Goal: Information Seeking & Learning: Find specific fact

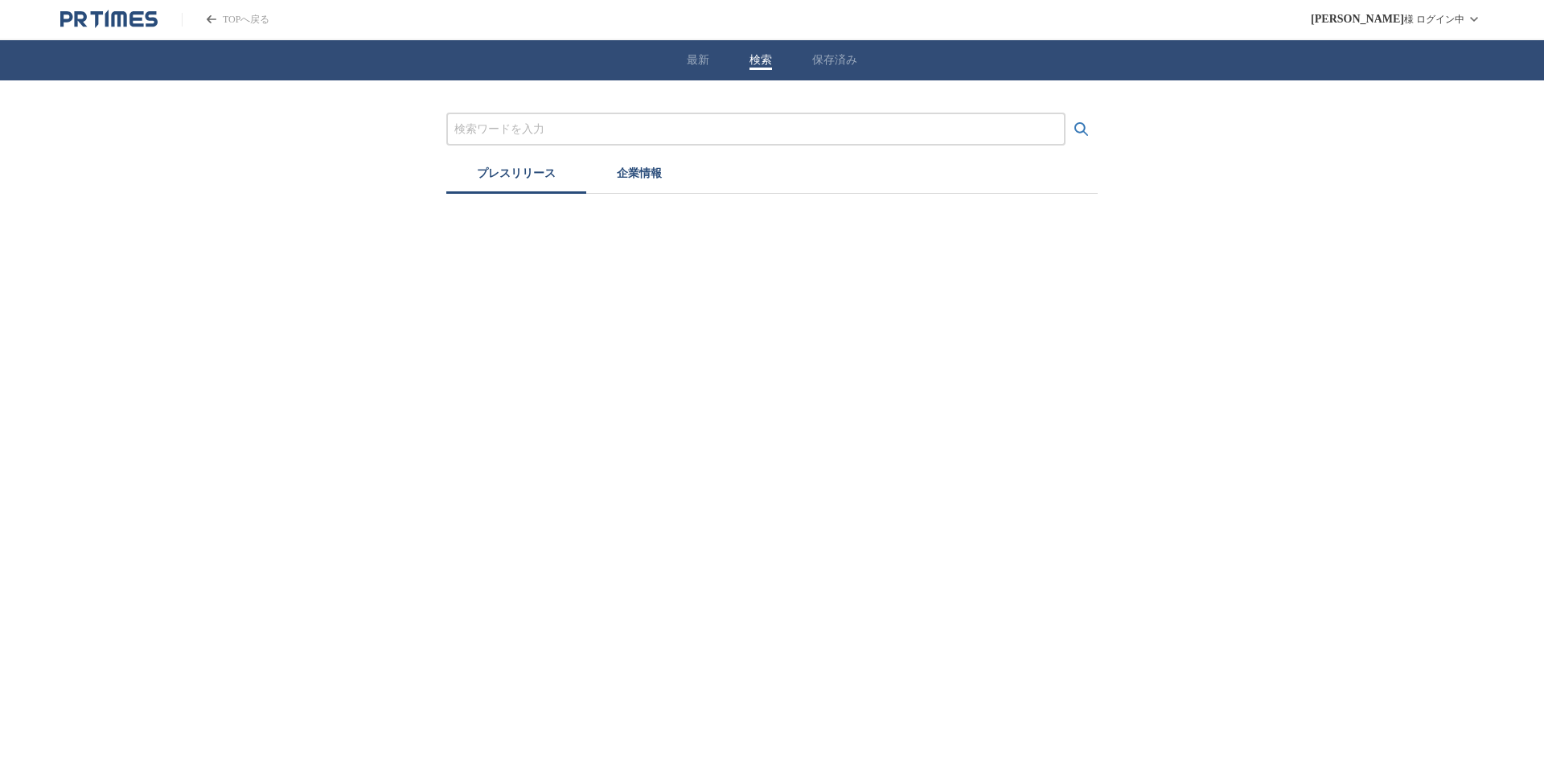
drag, startPoint x: 595, startPoint y: 128, endPoint x: 597, endPoint y: 136, distance: 8.2
click at [595, 128] on input "プレスリリースおよび企業を検索する" at bounding box center [755, 129] width 603 height 18
type input "漫画"
click at [1073, 131] on icon "検索する" at bounding box center [1081, 128] width 19 height 19
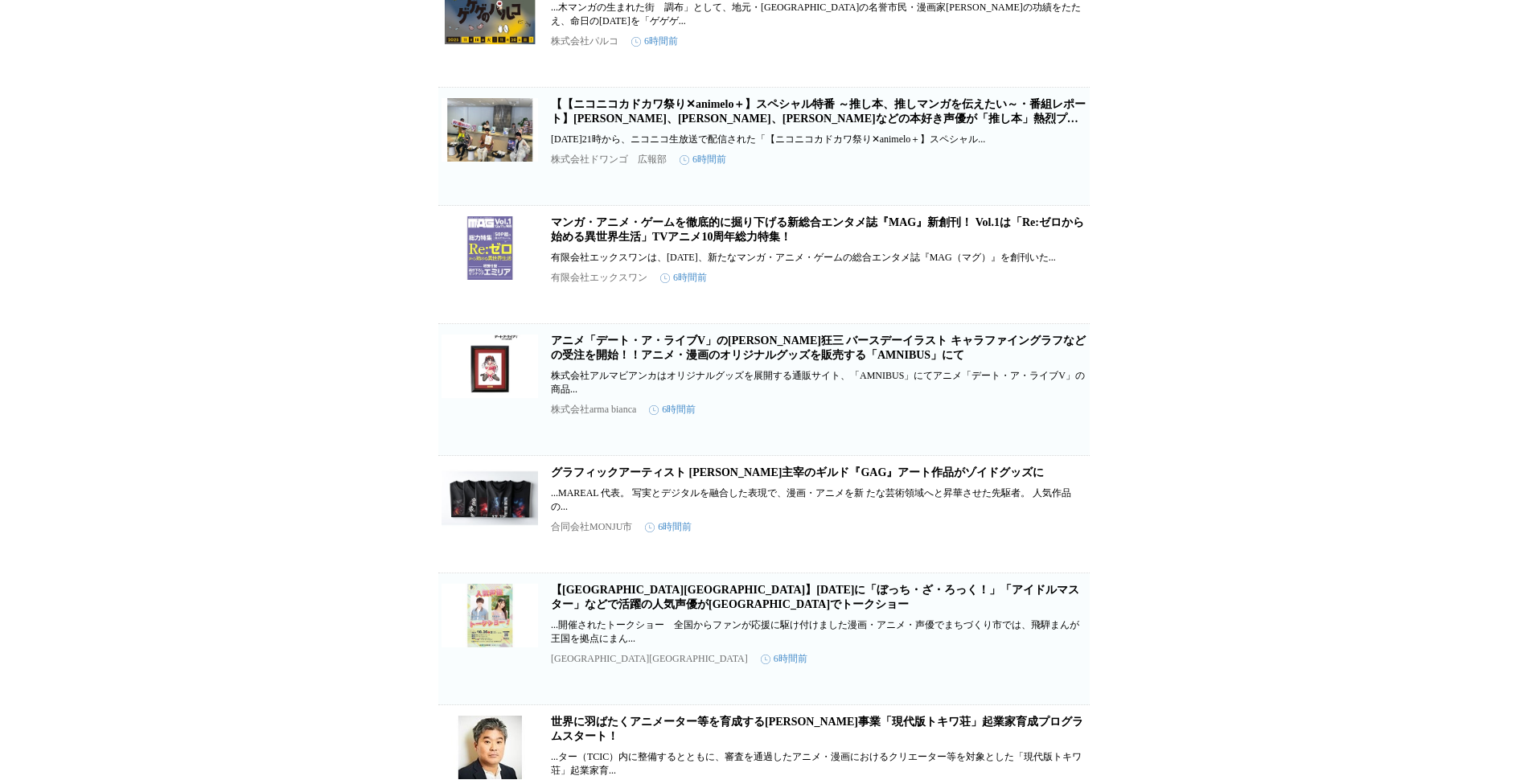
scroll to position [2527, 0]
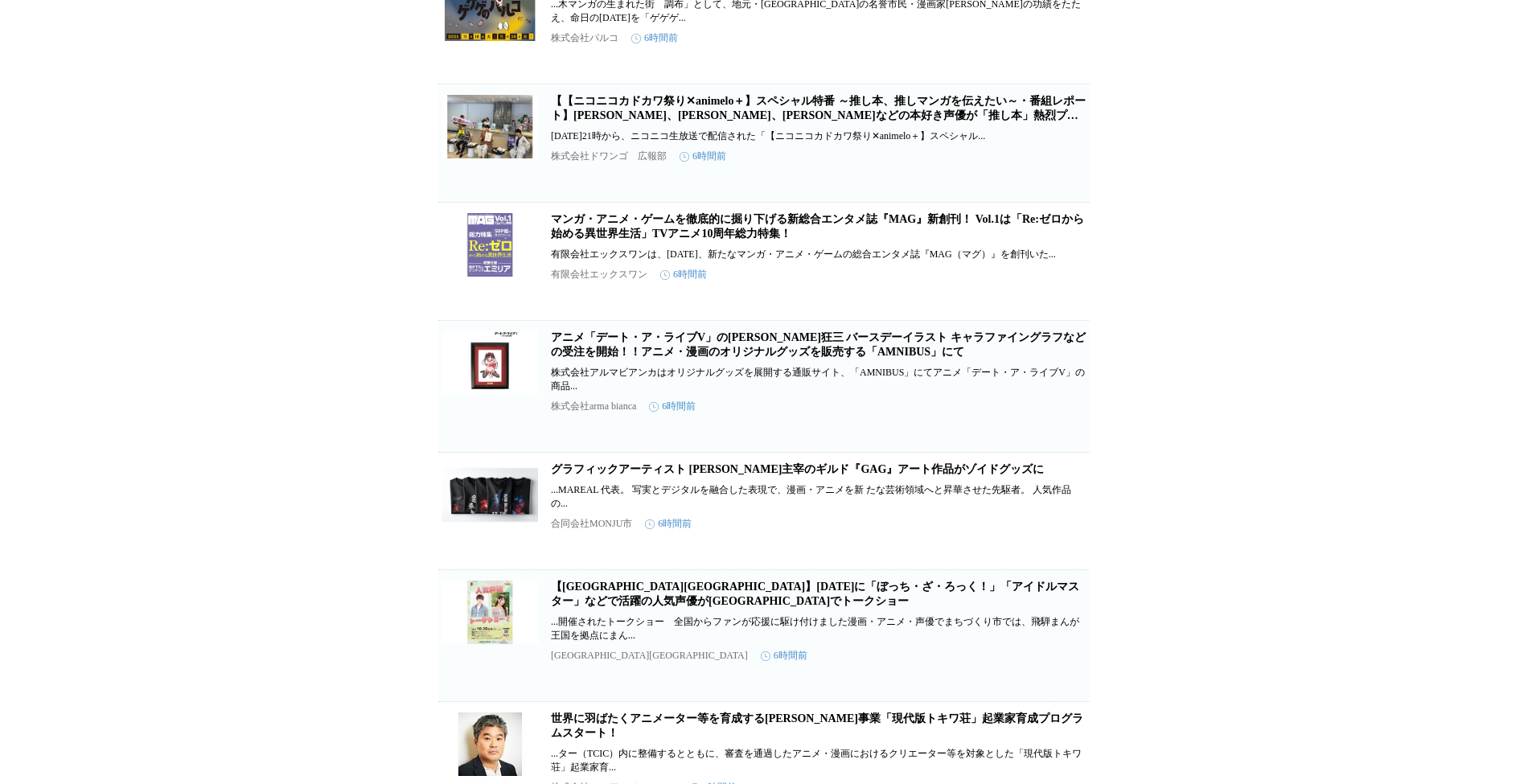
click at [255, 166] on div "漫画 プレスリリース 企業情報 検索結果（10000） 【NFT漫画プロジェクト 第７弾】SNSで話題!! [PERSON_NAME] が描くシュールでコミカ…" at bounding box center [764, 161] width 1528 height 5217
